Goal: Information Seeking & Learning: Learn about a topic

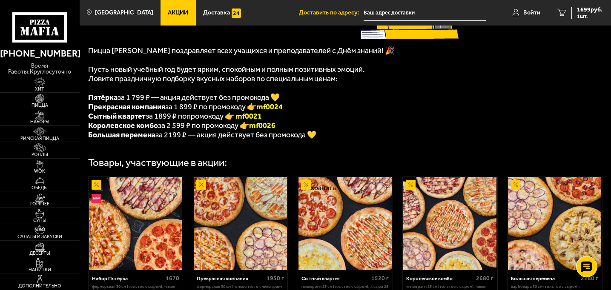
scroll to position [72, 0]
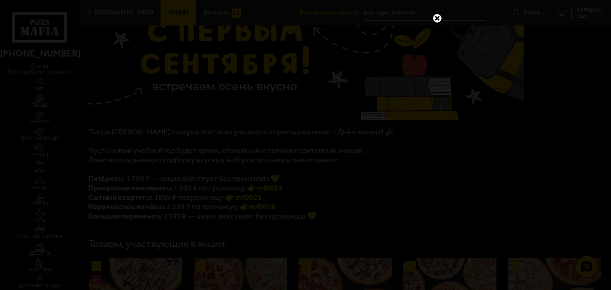
click at [439, 15] on link at bounding box center [437, 18] width 11 height 11
